Goal: Information Seeking & Learning: Learn about a topic

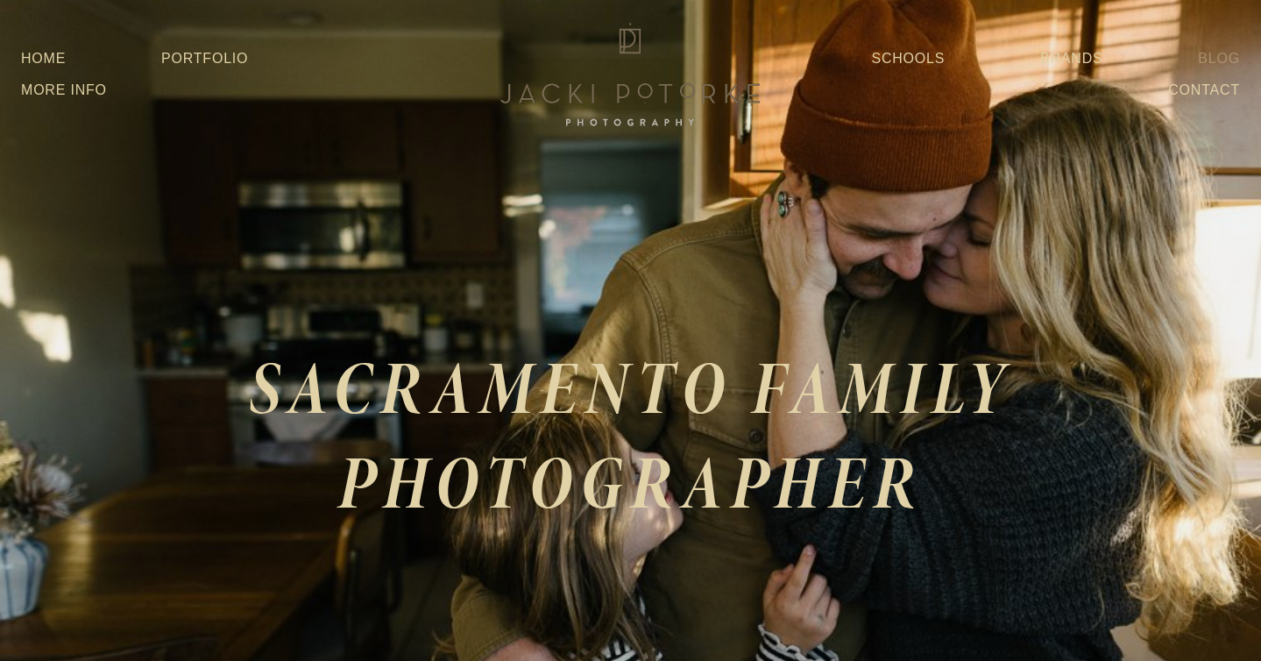
click at [1209, 59] on link "Blog" at bounding box center [1219, 59] width 42 height 32
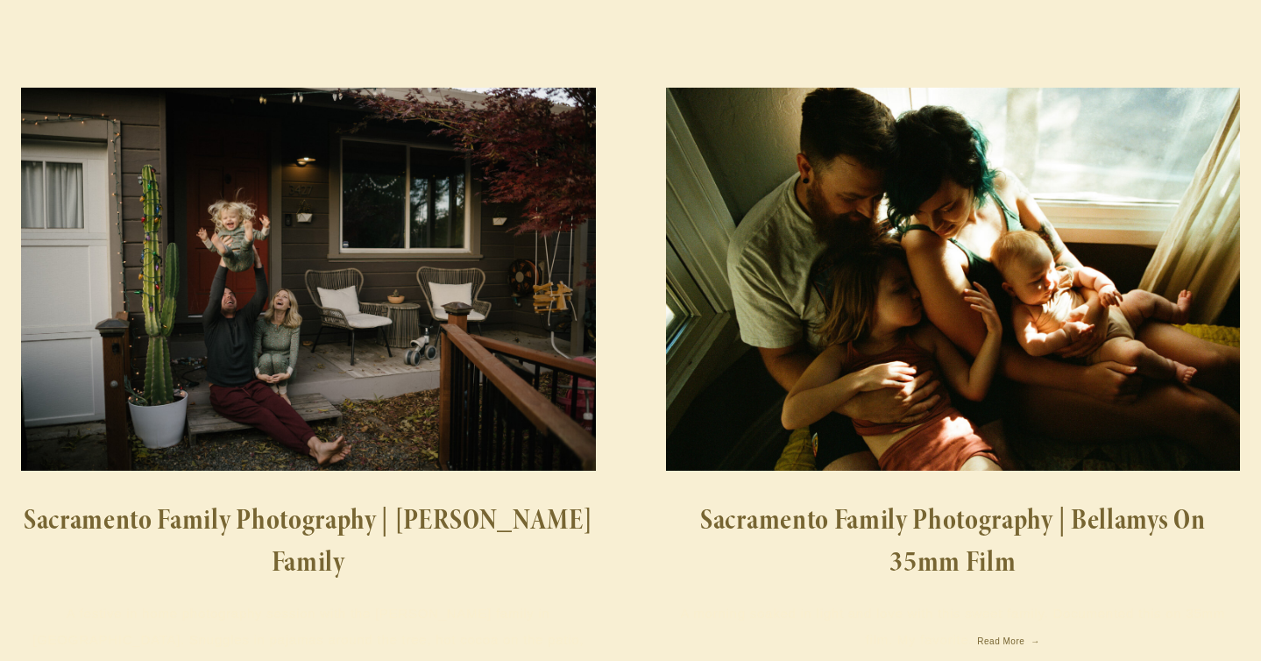
scroll to position [131, 0]
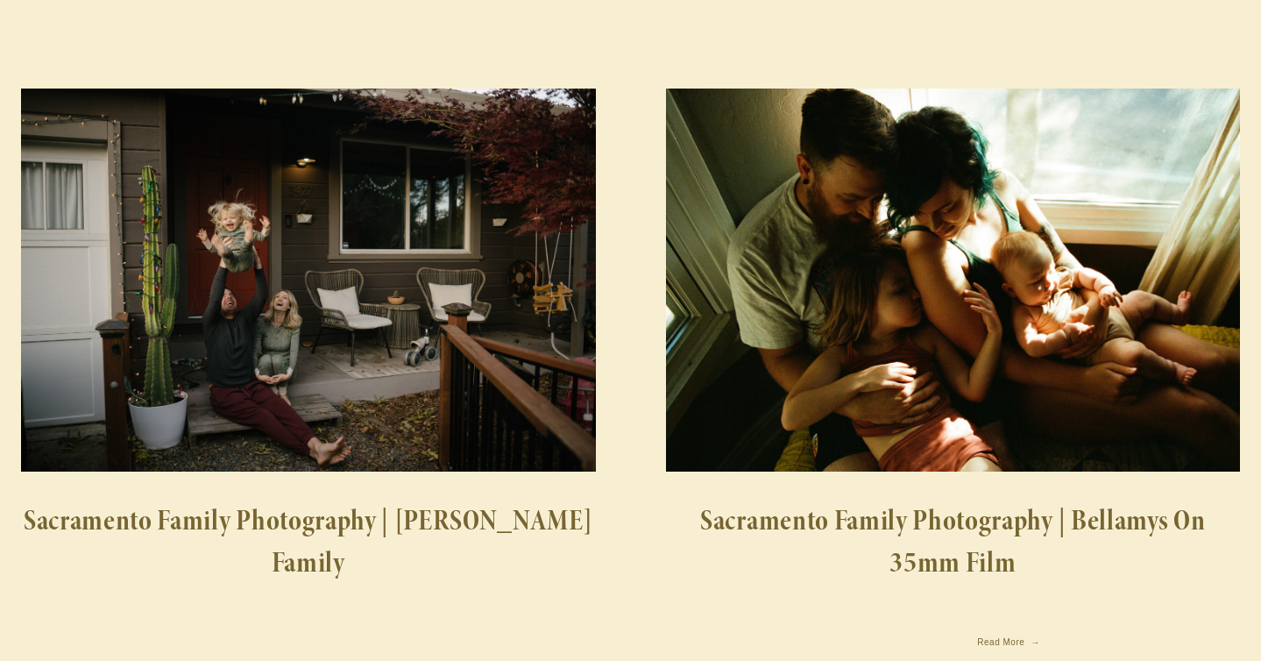
click at [837, 297] on img at bounding box center [952, 279] width 577 height 383
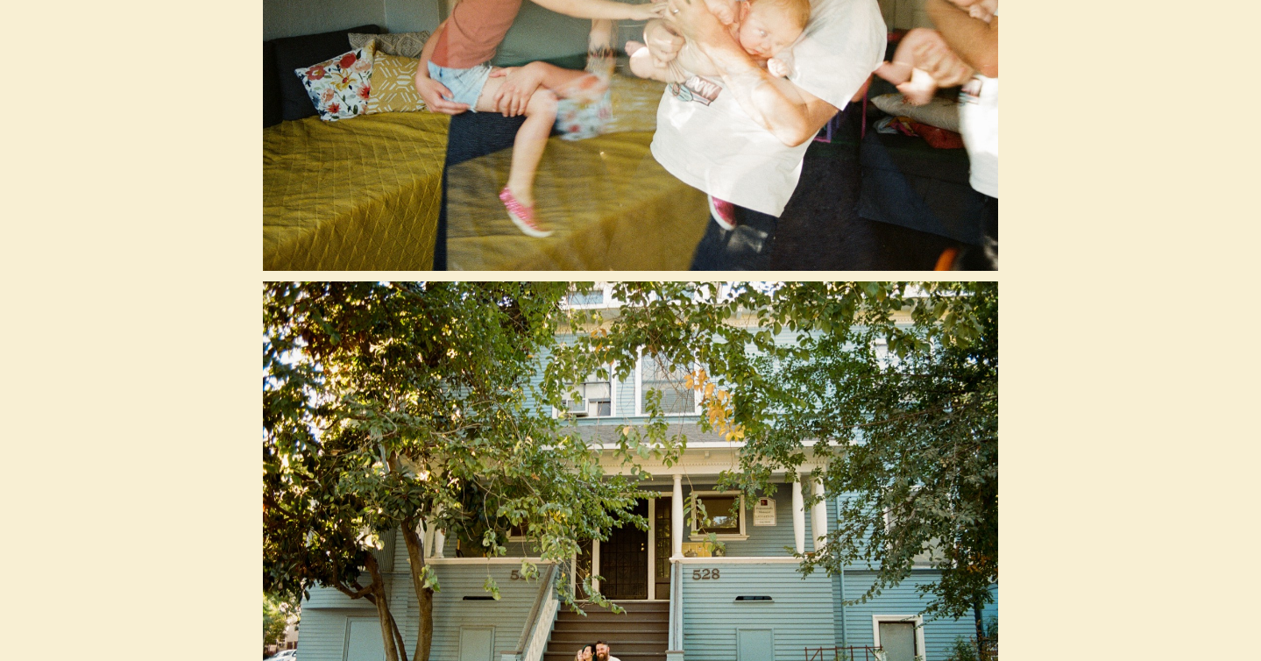
scroll to position [12073, 0]
